Goal: Task Accomplishment & Management: Manage account settings

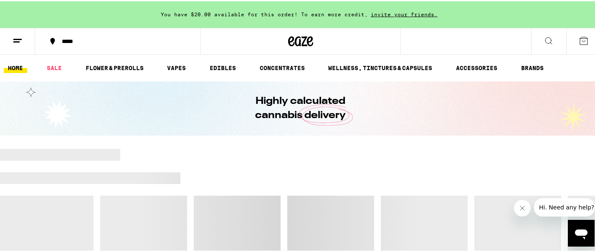
click at [19, 31] on button at bounding box center [17, 40] width 35 height 26
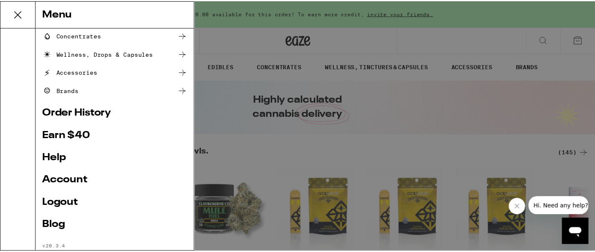
scroll to position [117, 0]
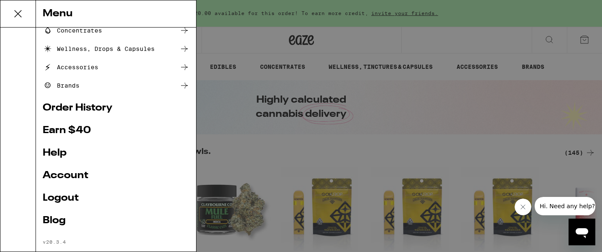
click at [58, 170] on ul "Shop Buy It Again Sale Flower & Prerolls Vapes Edibles Concentrates Wellness, D…" at bounding box center [116, 82] width 147 height 326
click at [58, 173] on link "Account" at bounding box center [116, 176] width 147 height 10
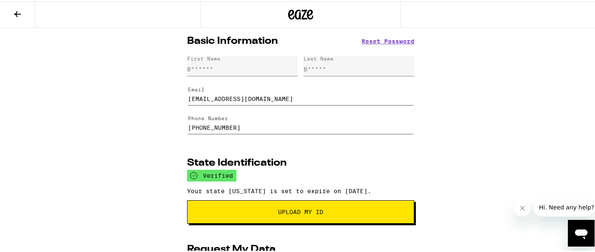
scroll to position [190, 0]
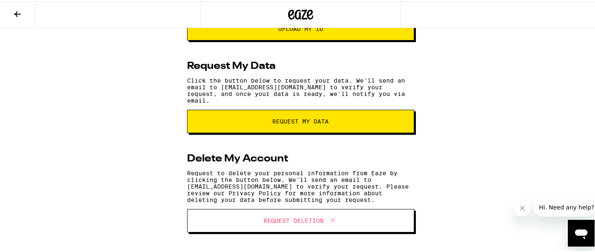
click at [282, 221] on span "Request Deletion" at bounding box center [294, 220] width 60 height 6
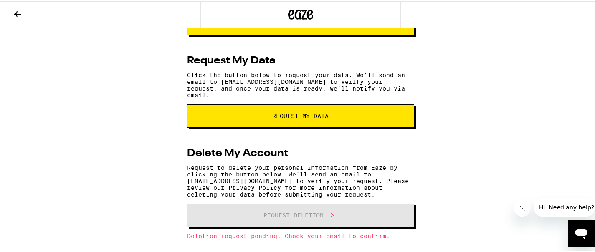
scroll to position [209, 0]
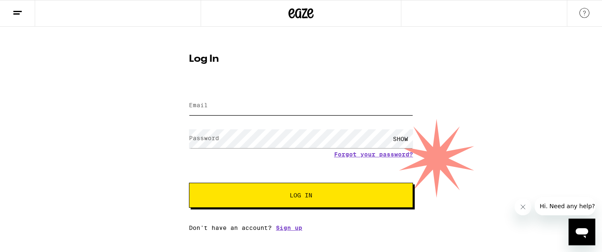
type input "[EMAIL_ADDRESS][DOMAIN_NAME]"
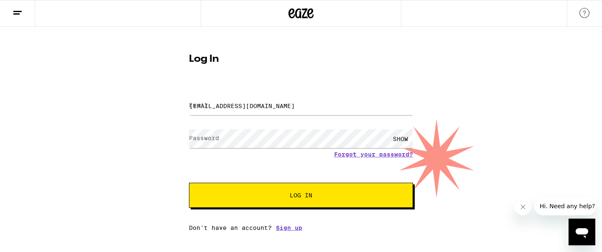
click at [311, 198] on span "Log In" at bounding box center [301, 196] width 23 height 6
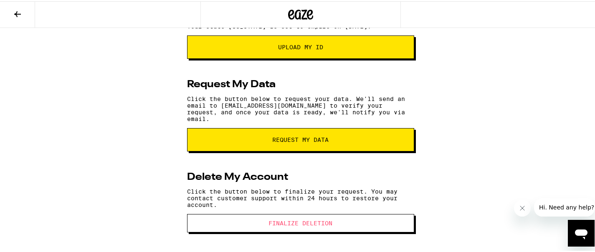
click at [307, 222] on span "Finalize Deletion" at bounding box center [301, 222] width 64 height 6
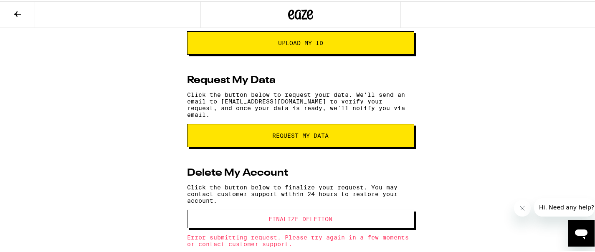
click at [307, 221] on span "Finalize Deletion" at bounding box center [301, 218] width 64 height 6
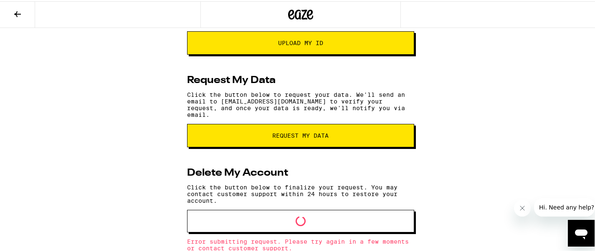
click at [307, 222] on span "Loading" at bounding box center [301, 220] width 160 height 10
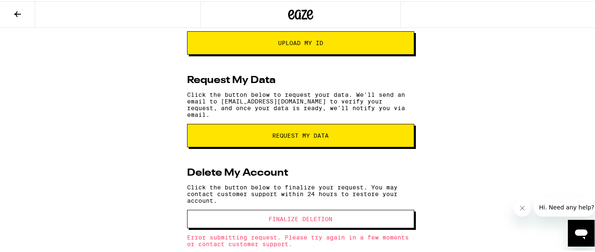
click at [307, 221] on span "Finalize Deletion" at bounding box center [301, 218] width 64 height 6
click at [307, 221] on span "Finalize Deletion" at bounding box center [301, 218] width 160 height 6
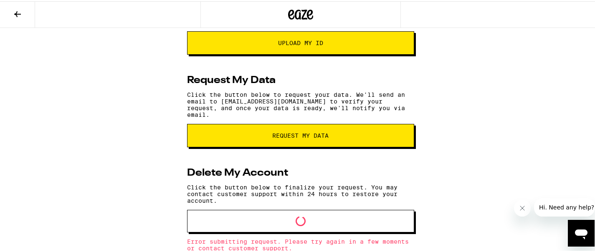
click at [307, 222] on span "Loading" at bounding box center [301, 220] width 160 height 10
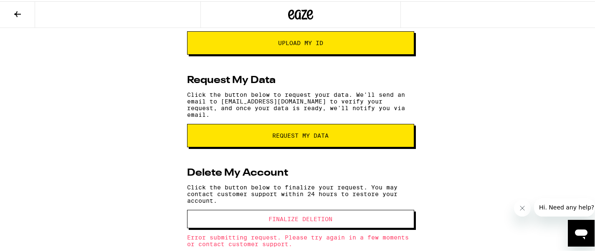
click at [307, 221] on span "Finalize Deletion" at bounding box center [301, 218] width 160 height 6
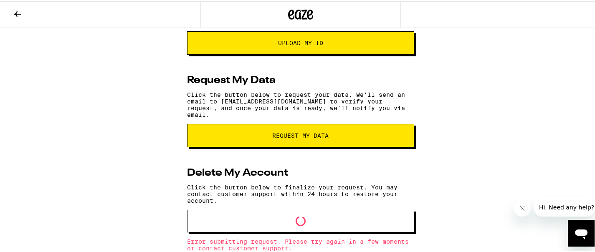
click at [307, 222] on span "Loading" at bounding box center [301, 220] width 160 height 10
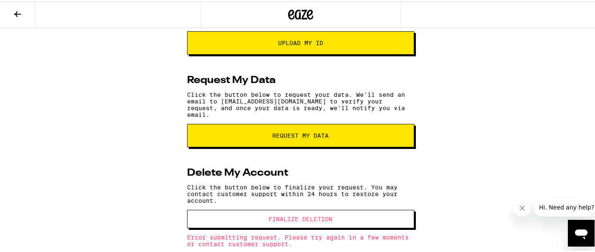
click at [307, 221] on span "Finalize Deletion" at bounding box center [301, 218] width 160 height 6
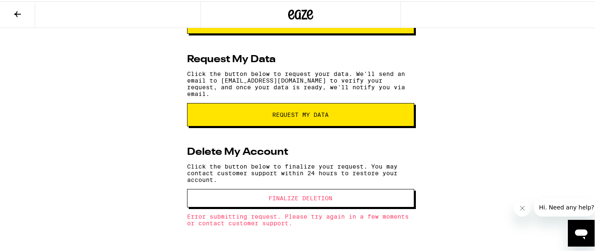
click at [307, 222] on p "Error submitting request. Please try again in a few moments or contact customer…" at bounding box center [300, 218] width 227 height 13
click at [302, 194] on span "Finalize Deletion" at bounding box center [301, 197] width 64 height 6
click at [550, 207] on span "Hi. Need any help?" at bounding box center [566, 207] width 55 height 7
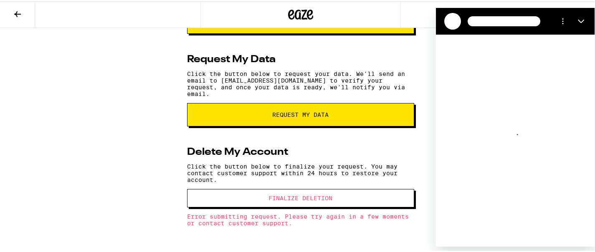
scroll to position [0, 0]
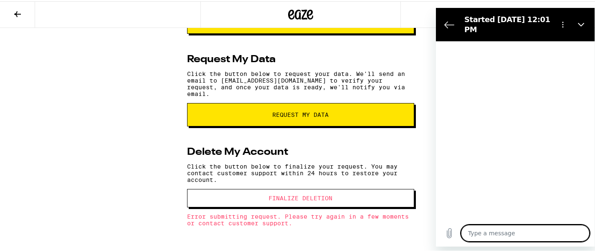
type textarea "x"
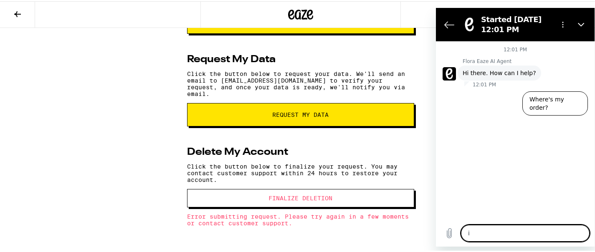
type textarea "i"
type textarea "x"
type textarea "i n"
type textarea "x"
type textarea "i ne"
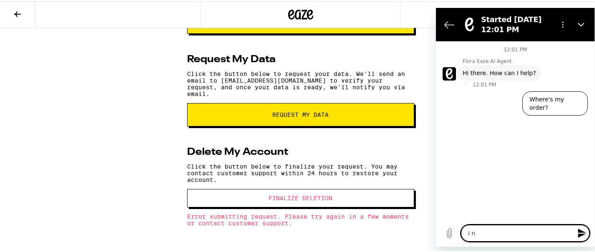
type textarea "x"
type textarea "i nee"
type textarea "x"
type textarea "i need"
type textarea "x"
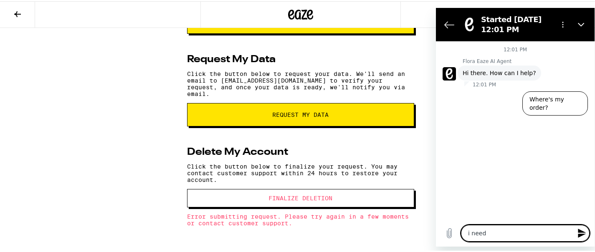
type textarea "i need"
type textarea "x"
type textarea "i need t"
type textarea "x"
type textarea "i need to"
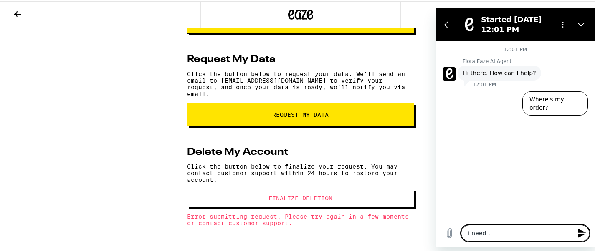
type textarea "x"
type textarea "i need to"
type textarea "x"
type textarea "i need to c"
type textarea "x"
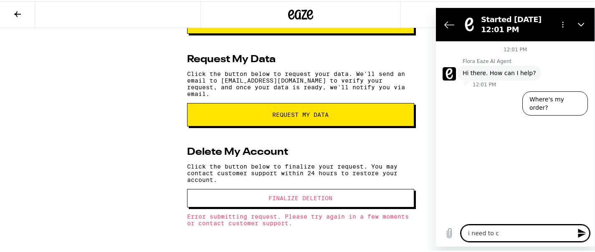
type textarea "i need to cr"
type textarea "x"
type textarea "i need to cre"
type textarea "x"
type textarea "i need to crea"
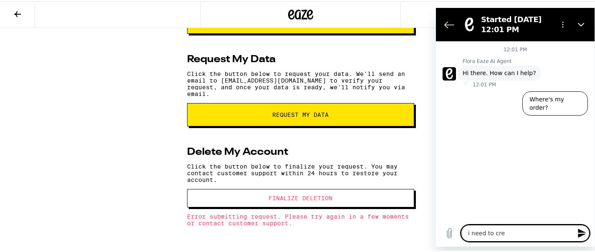
type textarea "x"
type textarea "i need to creat"
type textarea "x"
type textarea "i need to create"
type textarea "x"
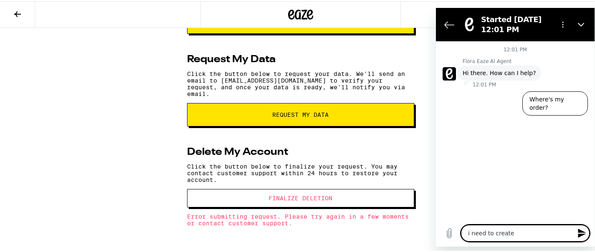
type textarea "i need to create"
type textarea "x"
type textarea "i need to create a"
type textarea "x"
type textarea "i need to create a"
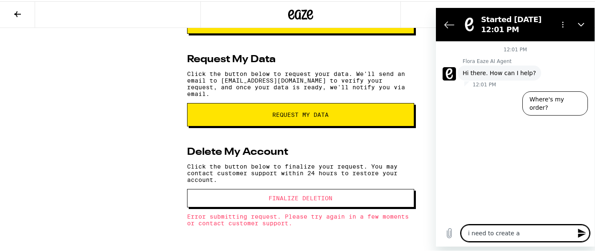
type textarea "x"
type textarea "i need to create a d"
type textarea "x"
type textarea "i need to create a di"
type textarea "x"
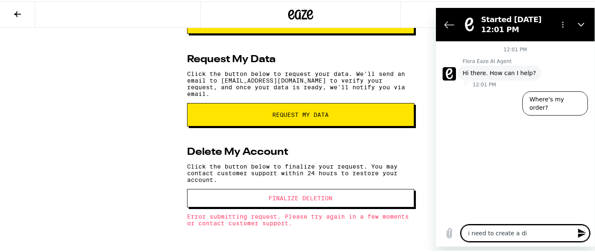
type textarea "i need to create a dif"
type textarea "x"
type textarea "i need to create a diff"
type textarea "x"
type textarea "i need to create a diffe"
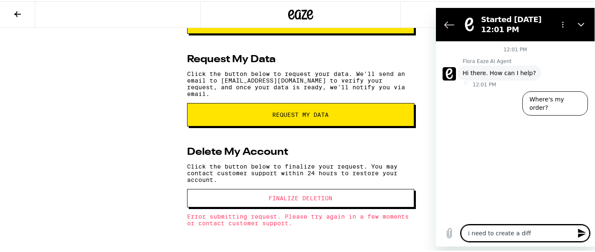
type textarea "x"
type textarea "i need to create a differ"
type textarea "x"
type textarea "i need to create a differe"
type textarea "x"
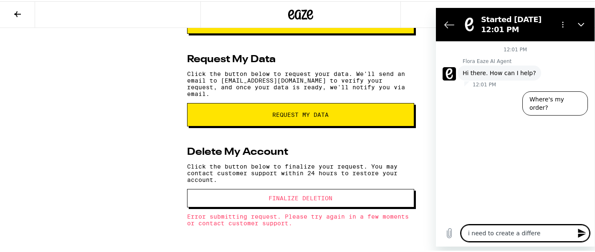
type textarea "i need to create a differen"
type textarea "x"
type textarea "i need to create a different"
type textarea "x"
type textarea "i need to create a different"
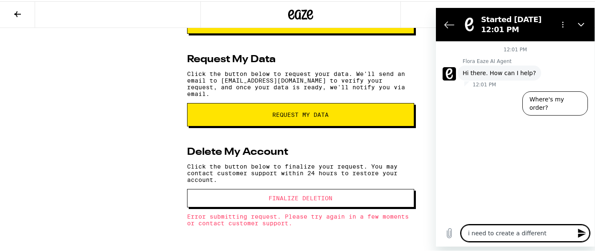
type textarea "x"
type textarea "i need to create a different a"
type textarea "x"
type textarea "i need to create a different ac"
type textarea "x"
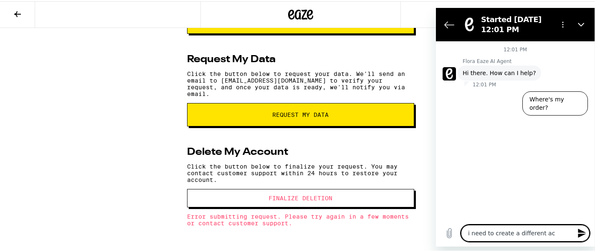
type textarea "i need to create a different aco"
type textarea "x"
type textarea "i need to create a different acoc"
type textarea "x"
type textarea "i need to create a different aco"
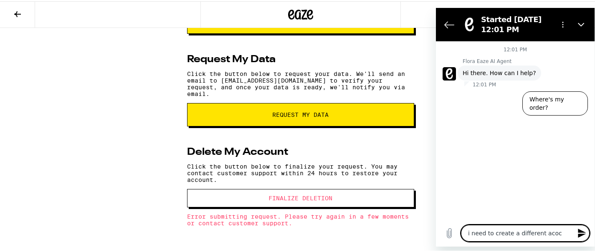
type textarea "x"
type textarea "i need to create a different ac"
type textarea "x"
type textarea "i need to create a different acc"
type textarea "x"
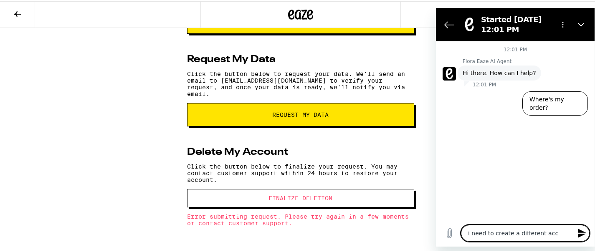
type textarea "i need to create a different acco"
type textarea "x"
type textarea "i need to create a different accou"
type textarea "x"
type textarea "i need to create a different accoun"
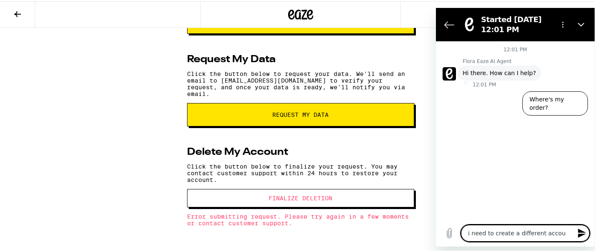
type textarea "x"
type textarea "i need to create a different account"
type textarea "x"
type textarea "i need to create a different account"
type textarea "x"
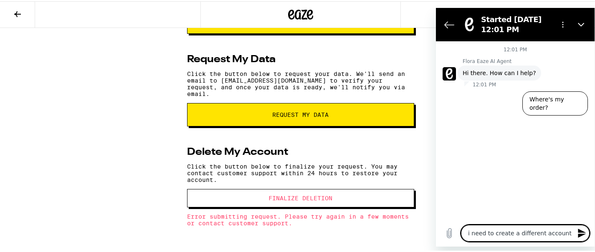
type textarea "i need to create a different account e"
type textarea "x"
type textarea "i need to create a different account ei"
type textarea "x"
type textarea "i need to create a different account eit"
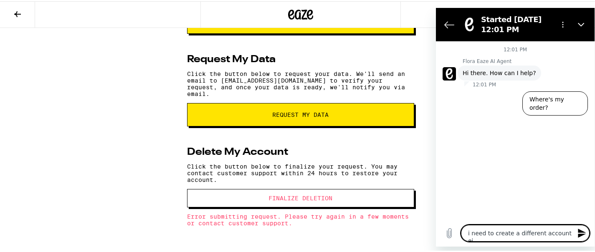
type textarea "x"
type textarea "i need to create a different account eith"
type textarea "x"
type textarea "i need to create a different account eith"
type textarea "x"
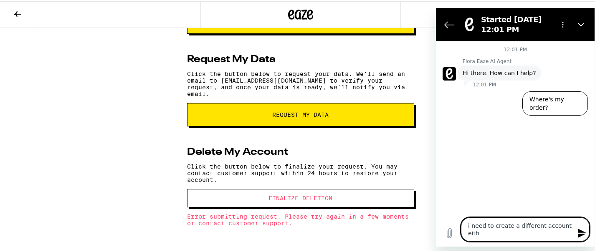
type textarea "i need to create a different account eith"
type textarea "x"
type textarea "i need to create a different account eit"
type textarea "x"
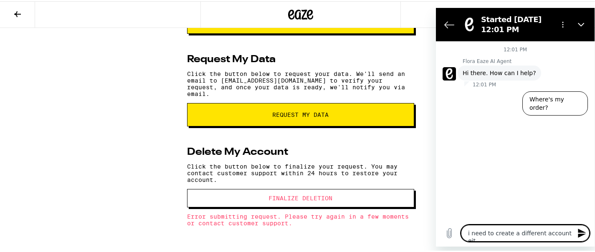
type textarea "i need to create a different account ei"
type textarea "x"
type textarea "i need to create a different account e"
type textarea "x"
type textarea "i need to create a different account"
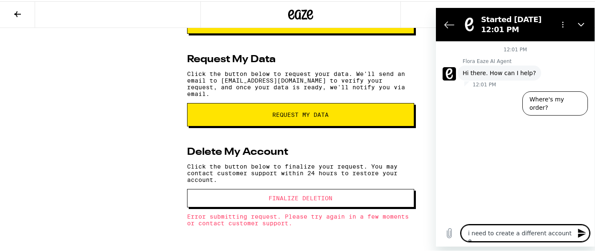
type textarea "x"
type textarea "i need to create a different account w"
type textarea "x"
type textarea "i need to create a different account wi"
type textarea "x"
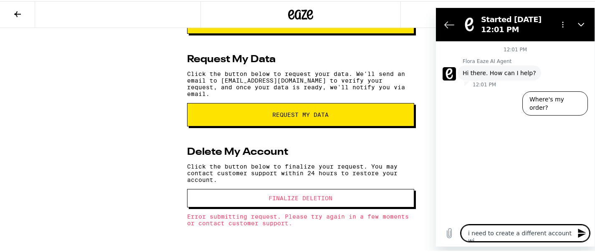
type textarea "i need to create a different account wit"
type textarea "x"
type textarea "i need to create a different account with"
type textarea "x"
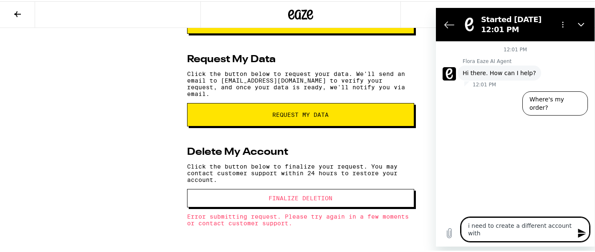
type textarea "i need to create a different account with"
type textarea "x"
type textarea "i need to create a different account with s"
type textarea "x"
type textarea "i need to create a different account with sa"
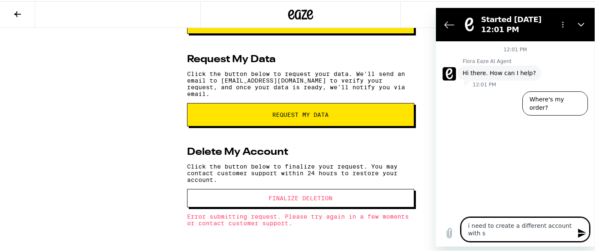
type textarea "x"
type textarea "i need to create a different account with sam"
type textarea "x"
type textarea "i need to create a different account with same"
type textarea "x"
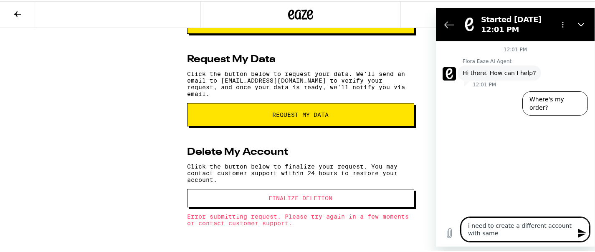
type textarea "i need to create a different account with same"
type textarea "x"
type textarea "i need to create a different account with same p"
type textarea "x"
type textarea "i need to create a different account with same ph"
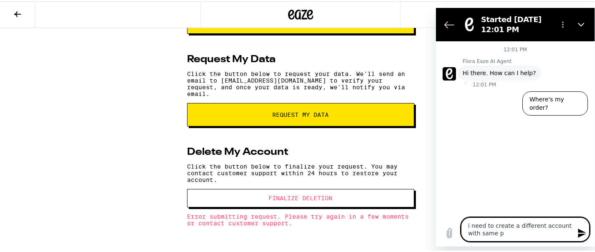
type textarea "x"
type textarea "i need to create a different account with same pho"
type textarea "x"
type textarea "i need to create a different account with same phon"
type textarea "x"
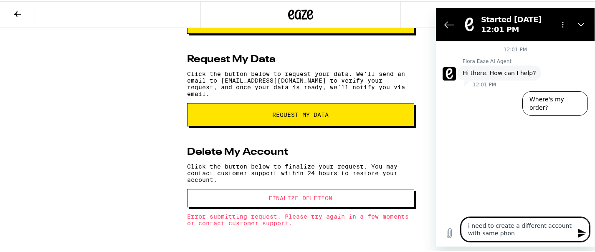
type textarea "i need to create a different account with same phone"
type textarea "x"
type textarea "i need to create a different account with same phone"
type textarea "x"
type textarea "i need to create a different account with same phone n"
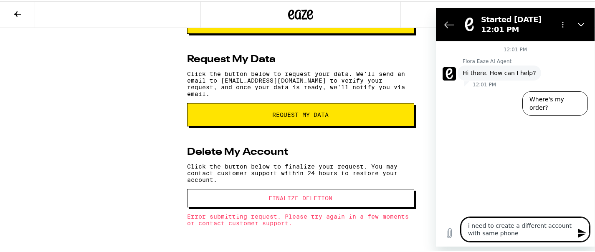
type textarea "x"
type textarea "i need to create a different account with same phone nu"
type textarea "x"
type textarea "i need to create a different account with same phone num"
type textarea "x"
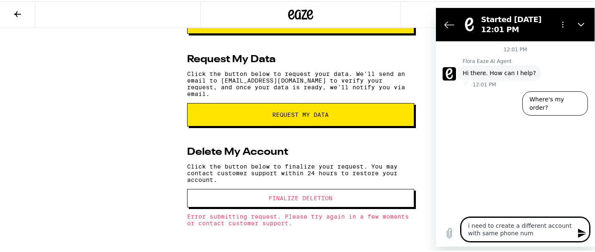
type textarea "i need to create a different account with same phone numb"
type textarea "x"
type textarea "i need to create a different account with same phone numbe"
type textarea "x"
type textarea "i need to create a different account with same phone number"
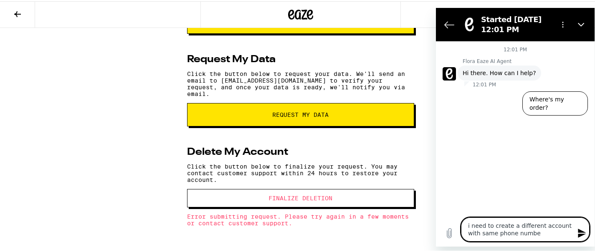
type textarea "x"
type textarea "i need to create a different account with same phone number"
type textarea "x"
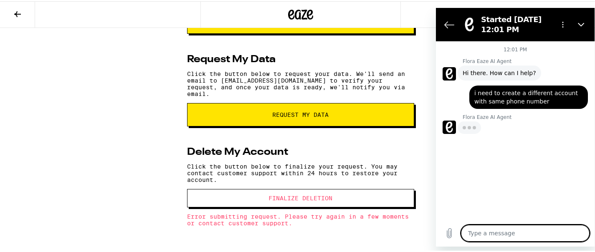
type textarea "x"
type textarea "t"
type textarea "x"
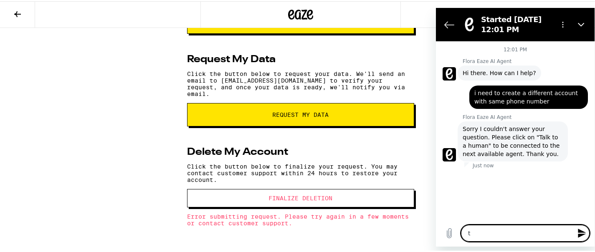
type textarea "ta"
type textarea "x"
type textarea "tal"
type textarea "x"
type textarea "talk"
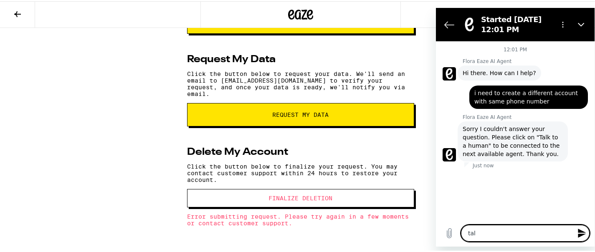
type textarea "x"
type textarea "talk"
type textarea "x"
type textarea "talk t"
type textarea "x"
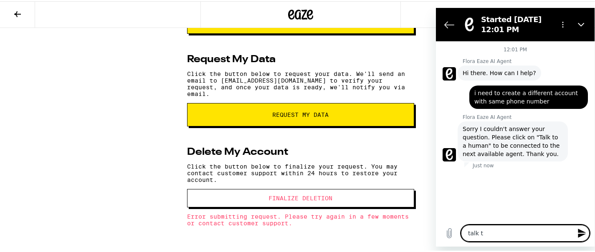
type textarea "talk to"
type textarea "x"
type textarea "talk to"
type textarea "x"
type textarea "talk to h"
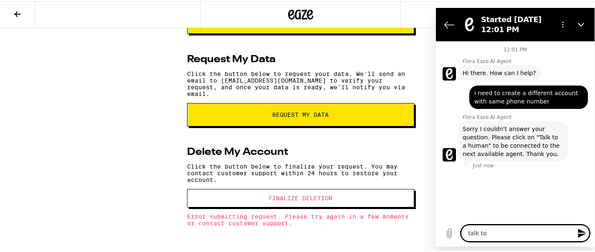
type textarea "x"
type textarea "talk to hu"
type textarea "x"
type textarea "talk to hua"
type textarea "x"
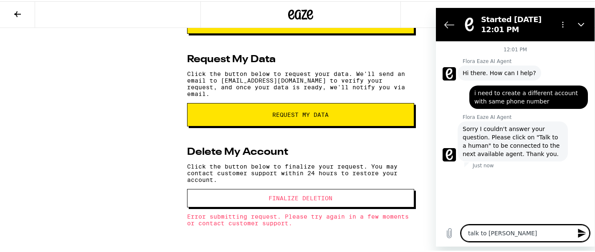
type textarea "talk to hu"
type textarea "x"
type textarea "talk to hum"
type textarea "x"
type textarea "talk to huma"
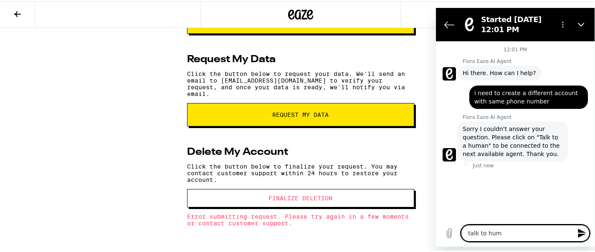
type textarea "x"
type textarea "talk to human"
type textarea "x"
type textarea "talk to human"
type textarea "x"
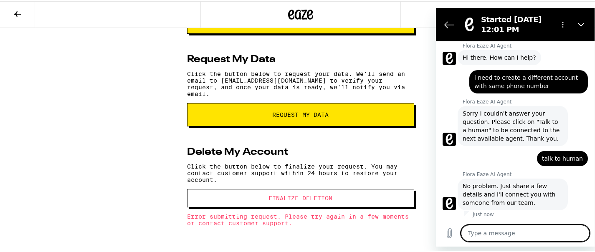
type textarea "x"
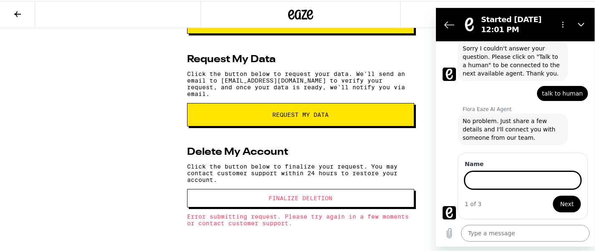
scroll to position [80, 0]
type input "Ryan Kendro"
click at [553, 196] on button "Next" at bounding box center [567, 204] width 28 height 17
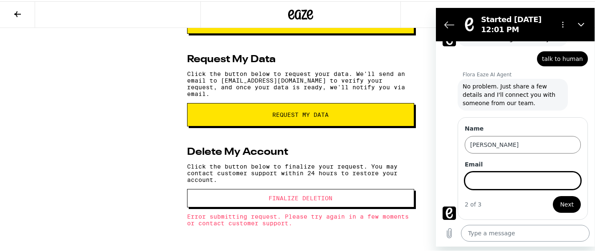
scroll to position [116, 0]
type input "kendroryann@gmail.com"
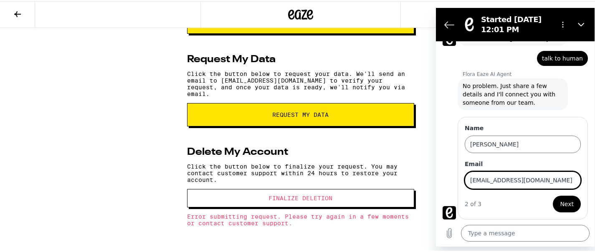
click at [553, 196] on button "Next" at bounding box center [567, 204] width 28 height 17
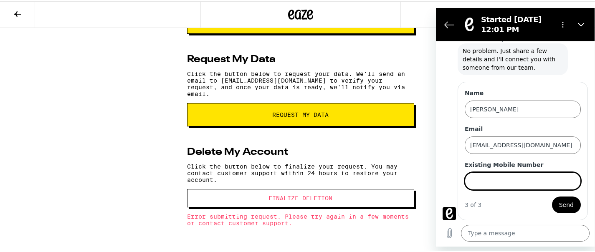
scroll to position [152, 0]
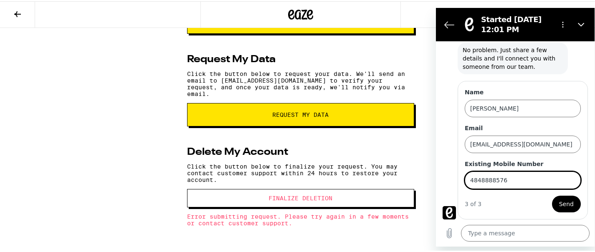
type input "4848888576"
click at [552, 196] on button "Send" at bounding box center [566, 204] width 29 height 17
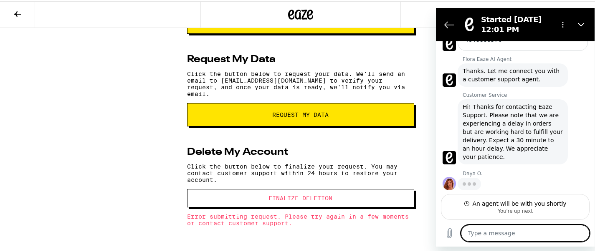
scroll to position [265, 0]
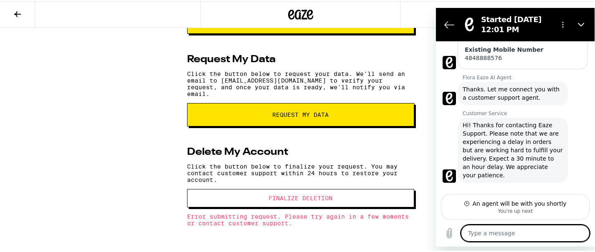
type textarea "x"
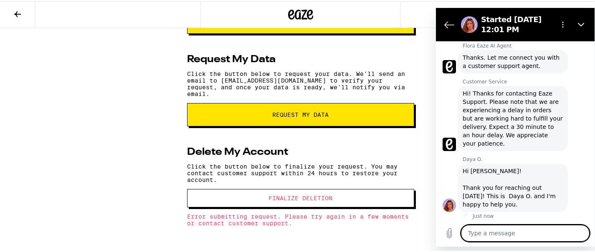
scroll to position [281, 0]
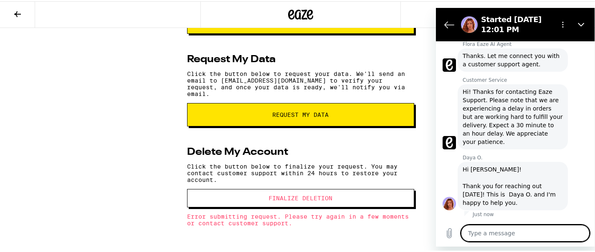
type textarea "H"
type textarea "x"
type textarea "Hi"
type textarea "x"
type textarea "Hi"
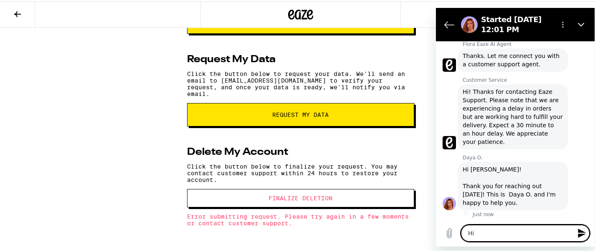
type textarea "x"
type textarea "Hi s"
type textarea "x"
type textarea "Hi so"
type textarea "x"
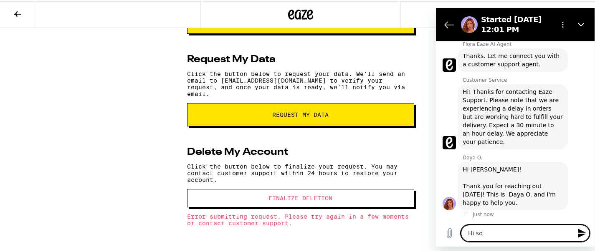
type textarea "Hi so"
type textarea "x"
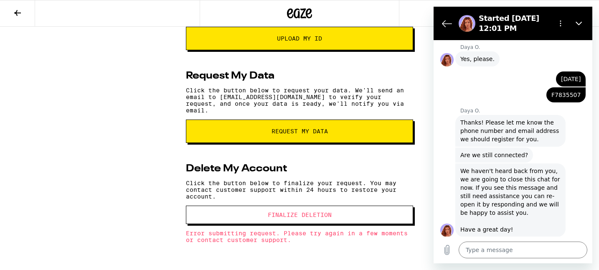
scroll to position [711, 0]
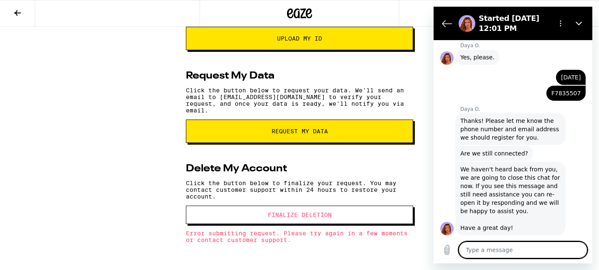
click at [511, 249] on textarea at bounding box center [523, 249] width 129 height 17
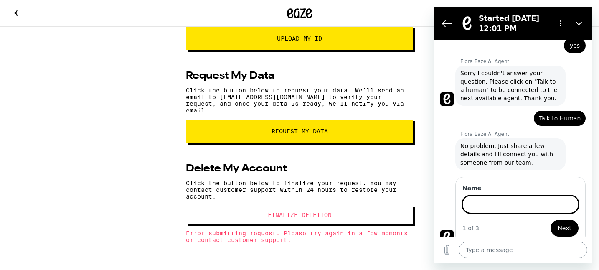
scroll to position [912, 0]
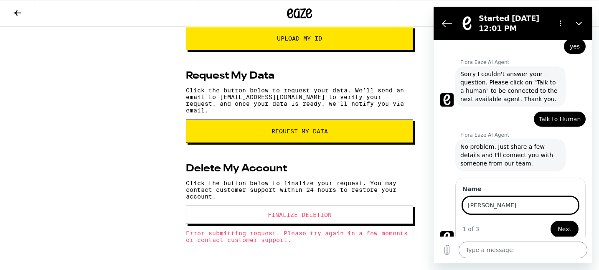
click at [551, 221] on button "Next" at bounding box center [565, 229] width 28 height 17
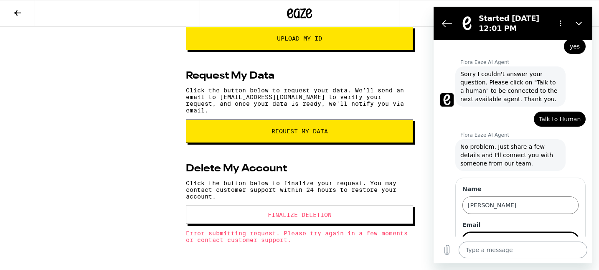
scroll to position [948, 0]
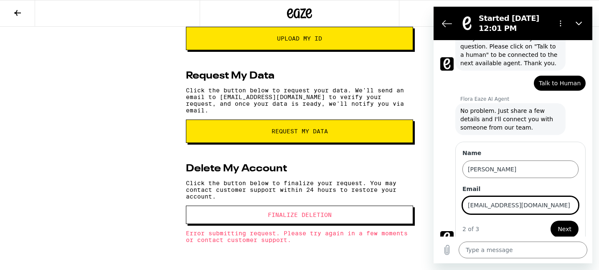
click at [566, 221] on button "Next" at bounding box center [565, 229] width 28 height 17
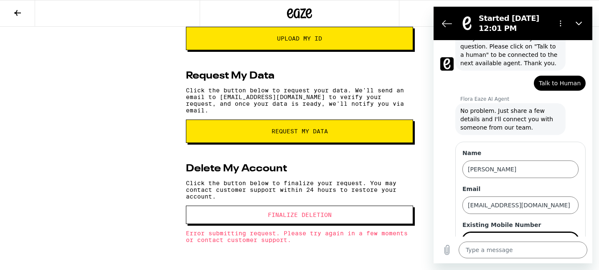
scroll to position [984, 0]
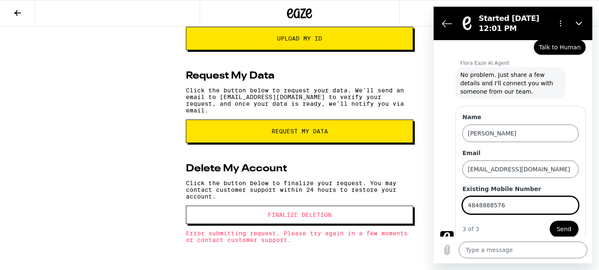
click at [550, 221] on button "Send" at bounding box center [564, 229] width 29 height 17
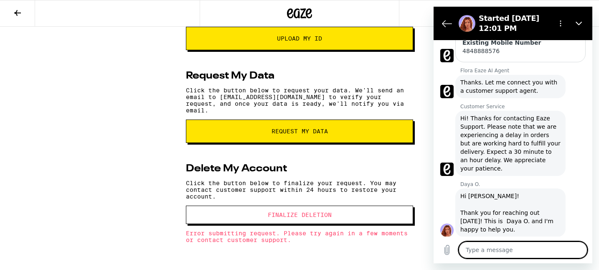
scroll to position [1113, 0]
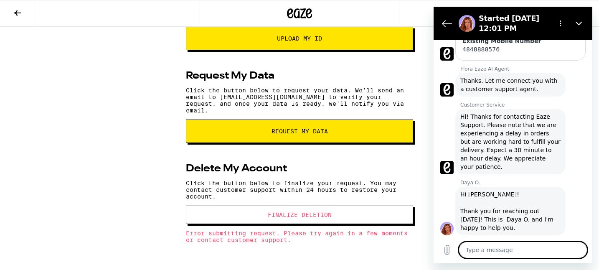
click at [520, 252] on textarea at bounding box center [523, 249] width 129 height 17
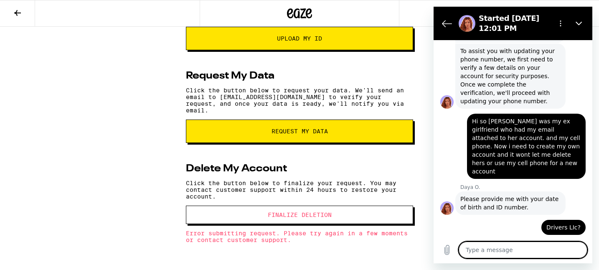
scroll to position [480, 0]
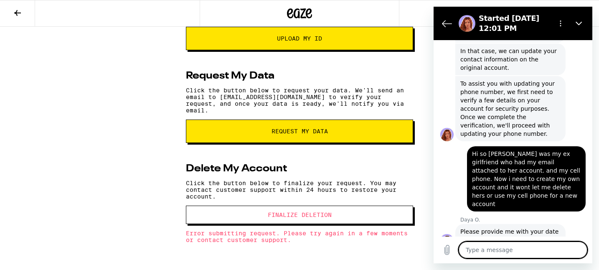
click at [511, 173] on span "Hi so Brianna was my ex girlfriend who had my email attached to her account. an…" at bounding box center [526, 179] width 109 height 58
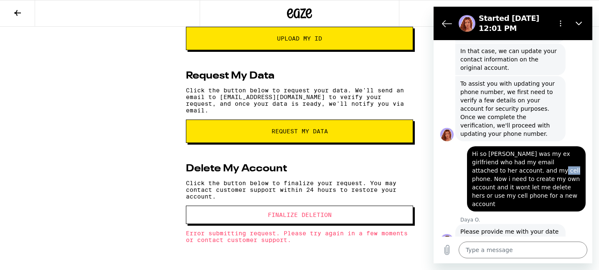
click at [511, 173] on span "Hi so Brianna was my ex girlfriend who had my email attached to her account. an…" at bounding box center [526, 179] width 109 height 58
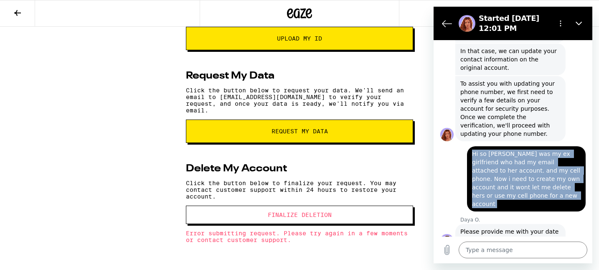
click at [511, 173] on span "Hi so Brianna was my ex girlfriend who had my email attached to her account. an…" at bounding box center [526, 179] width 109 height 58
copy span "Hi so Brianna was my ex girlfriend who had my email attached to her account. an…"
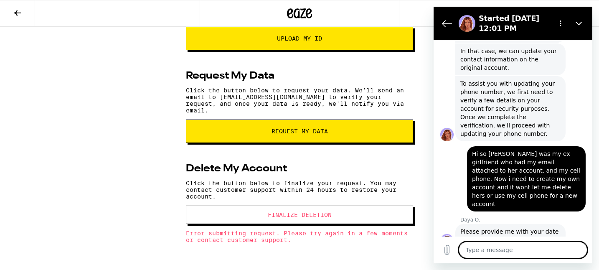
click at [506, 249] on textarea at bounding box center [523, 249] width 129 height 17
paste textarea "Hi so Brianna was my ex girlfriend who had my email attached to her account. an…"
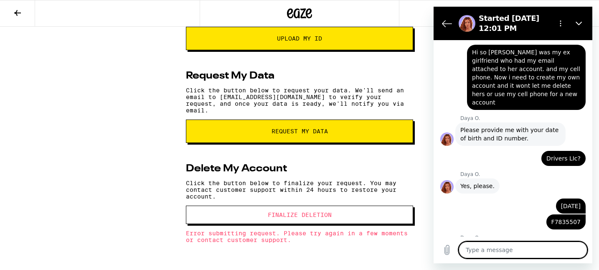
scroll to position [595, 0]
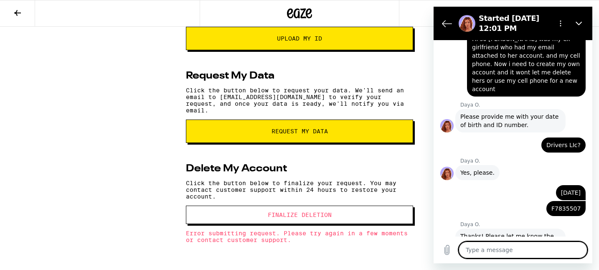
click at [576, 204] on span "F7835507" at bounding box center [565, 208] width 29 height 8
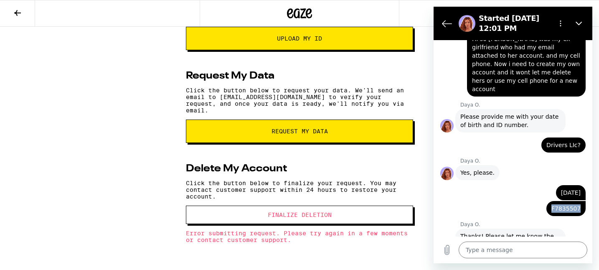
click at [576, 204] on span "F7835507" at bounding box center [565, 208] width 29 height 8
copy span "F7835507"
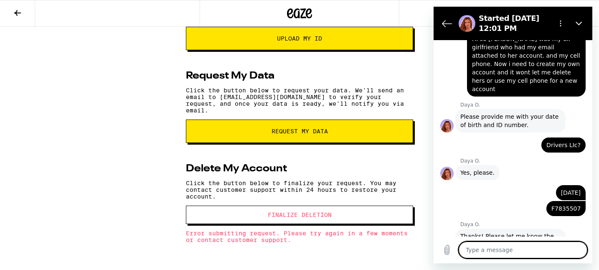
click at [517, 252] on textarea at bounding box center [523, 249] width 129 height 17
paste textarea "F7835507"
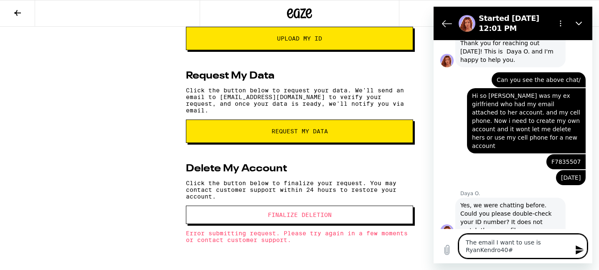
scroll to position [1283, 0]
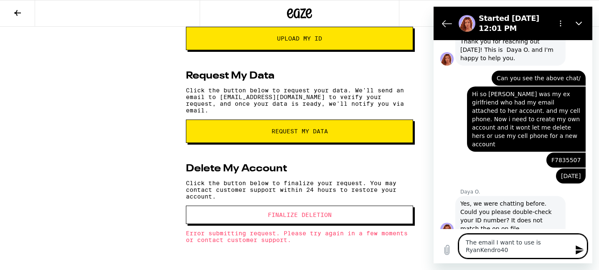
click at [500, 251] on textarea "The email I want to use is RyanKendro40" at bounding box center [523, 246] width 129 height 24
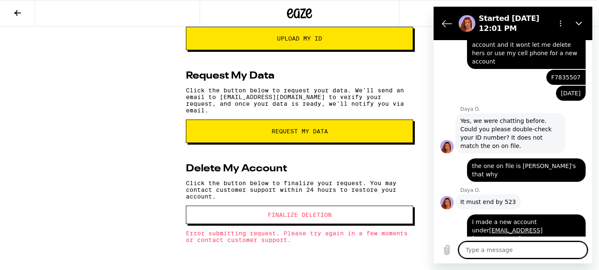
scroll to position [1367, 0]
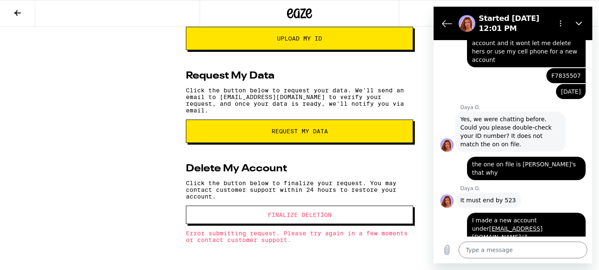
click at [328, 224] on button "Finalize Deletion" at bounding box center [299, 215] width 227 height 18
click at [497, 252] on textarea at bounding box center [523, 249] width 129 height 17
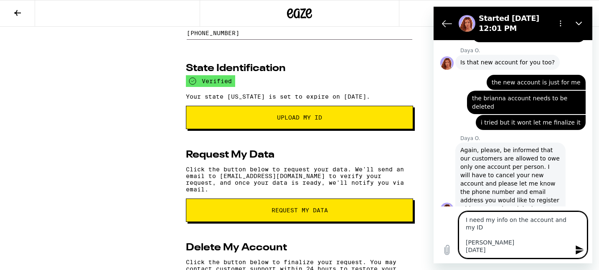
scroll to position [3, 0]
paste textarea "F7835507"
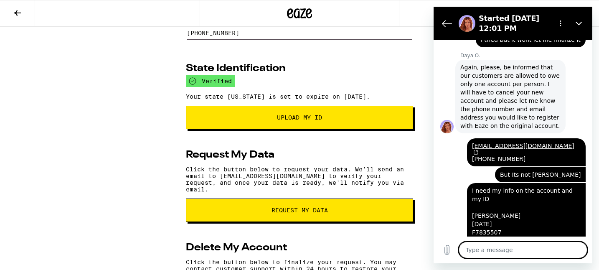
scroll to position [1667, 0]
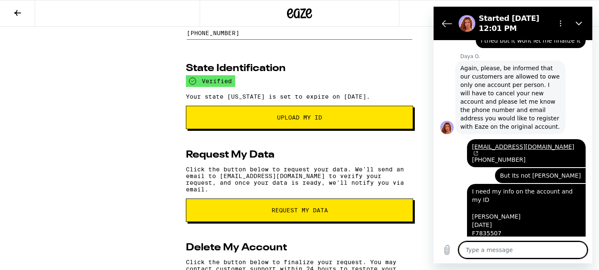
click at [457, 183] on div "says: I need my info on the account and my ID Ryan Kendro 3/5/90 F7835507 484-8…" at bounding box center [510, 222] width 152 height 79
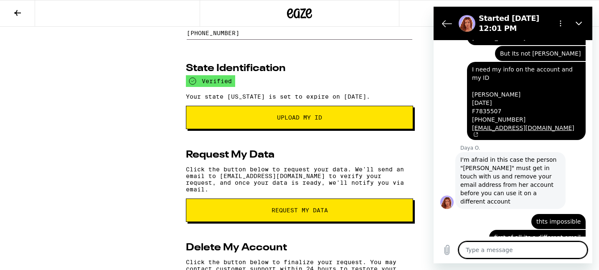
scroll to position [1789, 0]
